Goal: Task Accomplishment & Management: Manage account settings

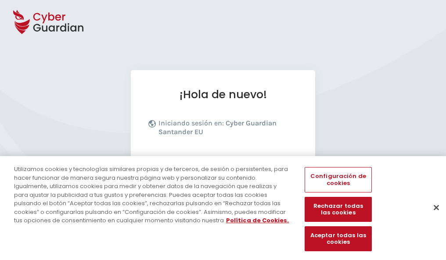
scroll to position [107, 0]
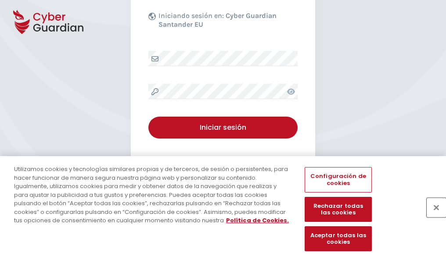
click at [431, 217] on button "Cerrar" at bounding box center [435, 207] width 19 height 19
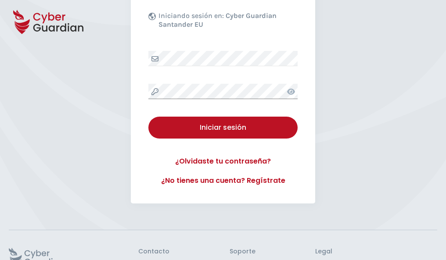
scroll to position [171, 0]
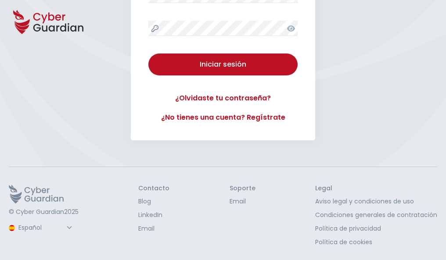
click at [148, 53] on button "Iniciar sesión" at bounding box center [222, 64] width 149 height 22
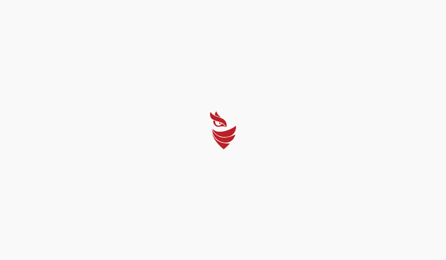
scroll to position [0, 0]
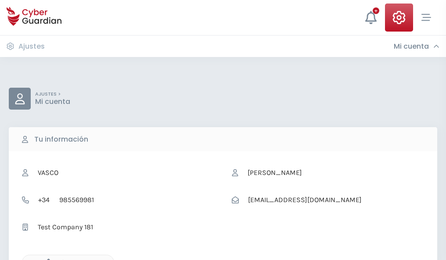
click at [46, 259] on icon "button" at bounding box center [46, 262] width 7 height 7
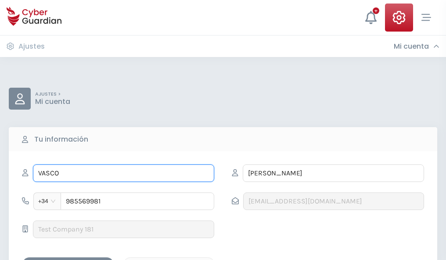
click at [123, 173] on input "VASCO" at bounding box center [123, 173] width 181 height 18
type input "V"
type input "Macarena"
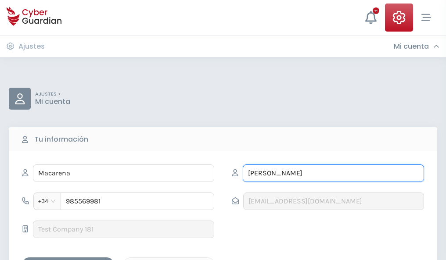
click at [333, 173] on input "AGUILERA" at bounding box center [332, 173] width 181 height 18
type input "A"
type input "Valdés"
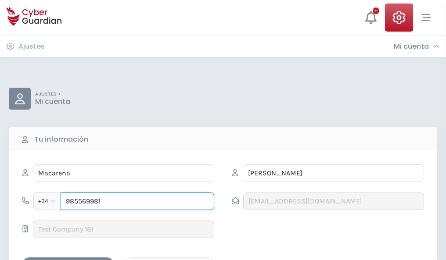
click at [137, 201] on input "985569981" at bounding box center [137, 201] width 153 height 18
type input "9"
type input "985848291"
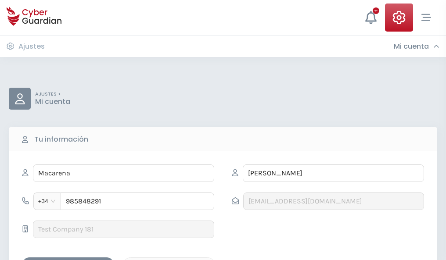
click at [68, 260] on div "Guardar cambios" at bounding box center [68, 265] width 79 height 11
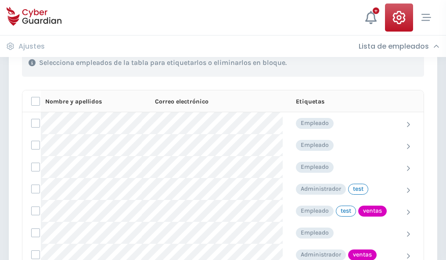
scroll to position [397, 0]
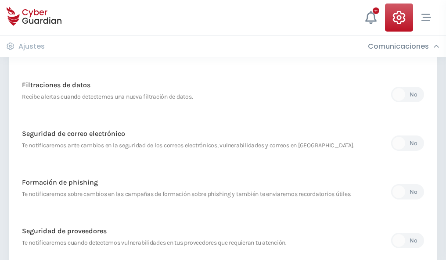
scroll to position [462, 0]
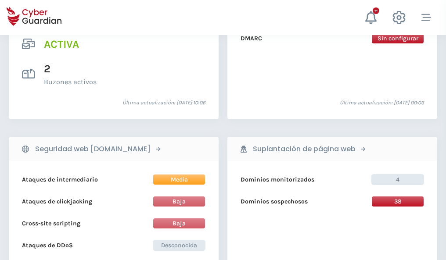
scroll to position [891, 0]
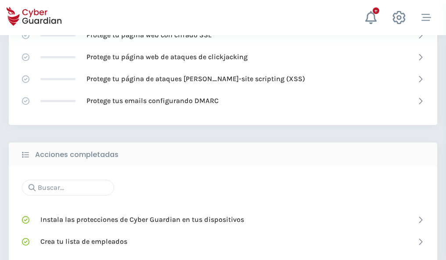
scroll to position [584, 0]
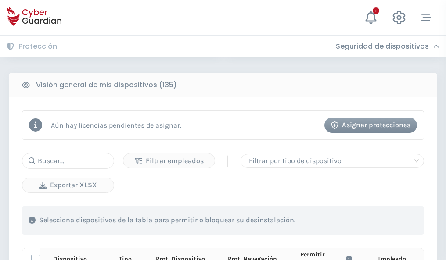
scroll to position [775, 0]
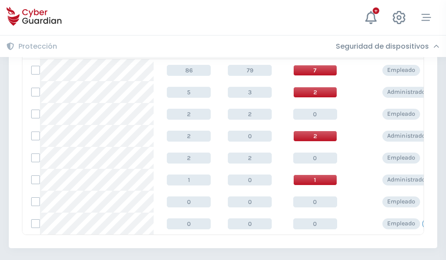
scroll to position [407, 0]
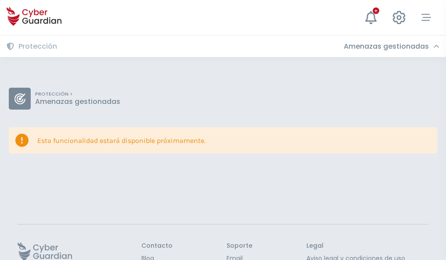
scroll to position [57, 0]
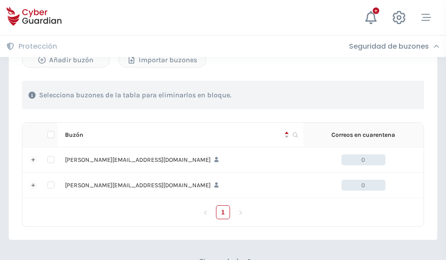
scroll to position [381, 0]
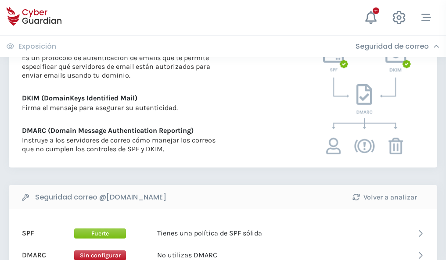
scroll to position [473, 0]
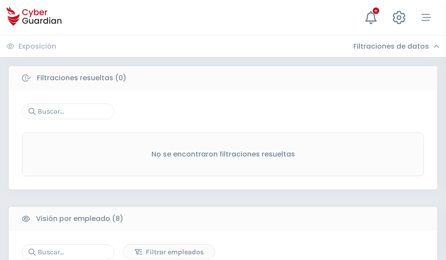
scroll to position [747, 0]
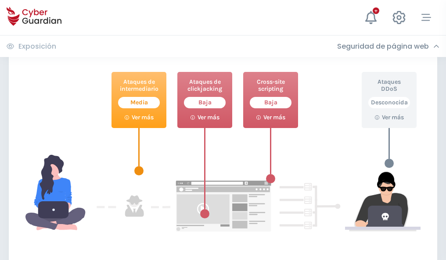
scroll to position [478, 0]
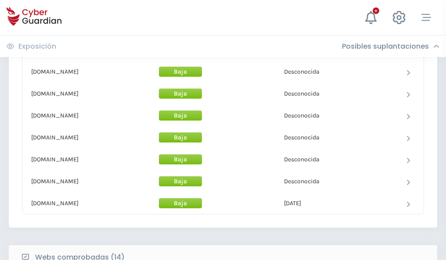
scroll to position [855, 0]
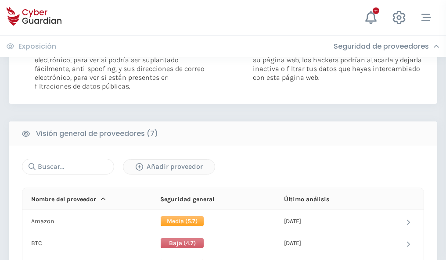
scroll to position [587, 0]
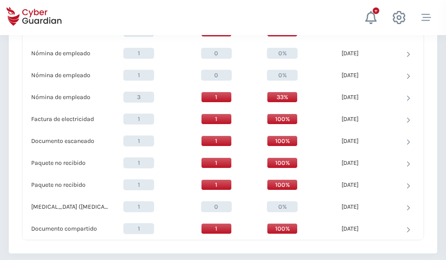
scroll to position [909, 0]
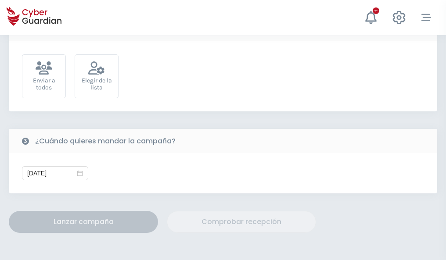
scroll to position [321, 0]
